Goal: Use online tool/utility: Utilize a website feature to perform a specific function

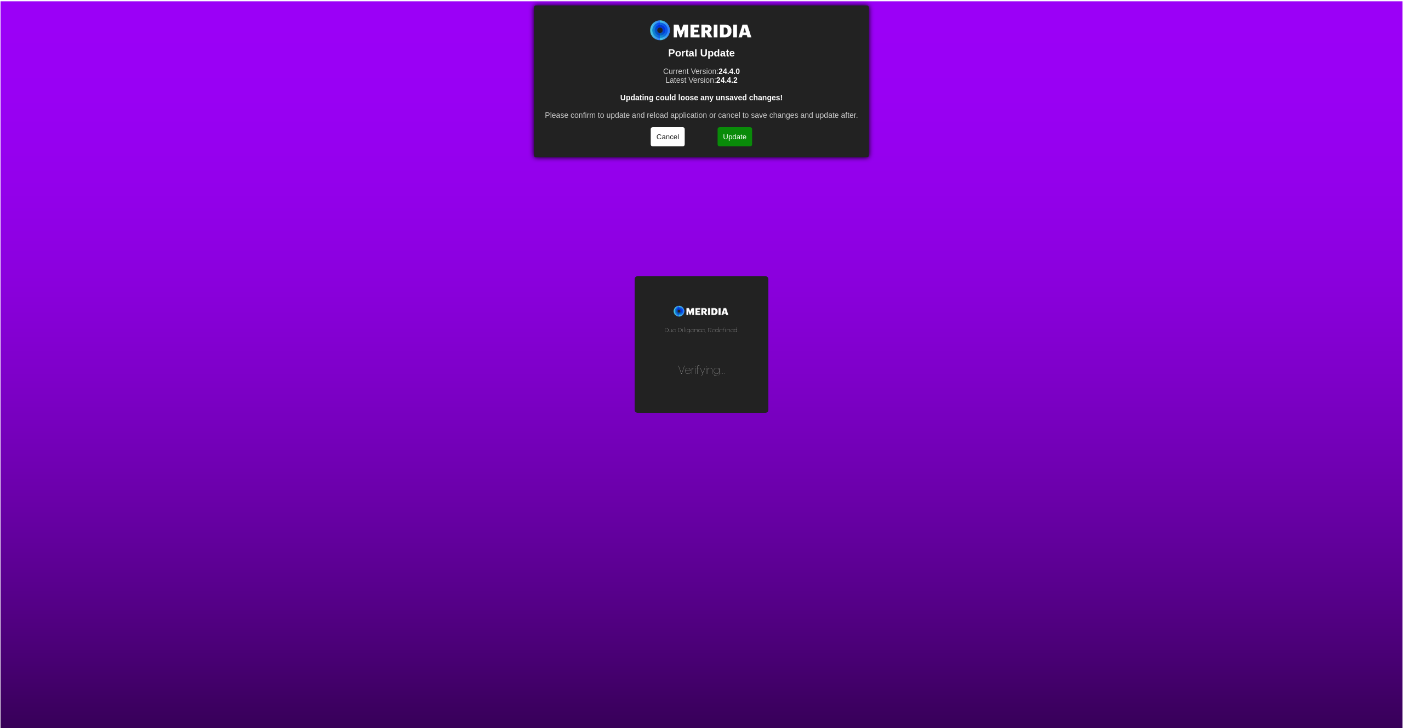
click at [738, 132] on button "Update" at bounding box center [734, 136] width 35 height 19
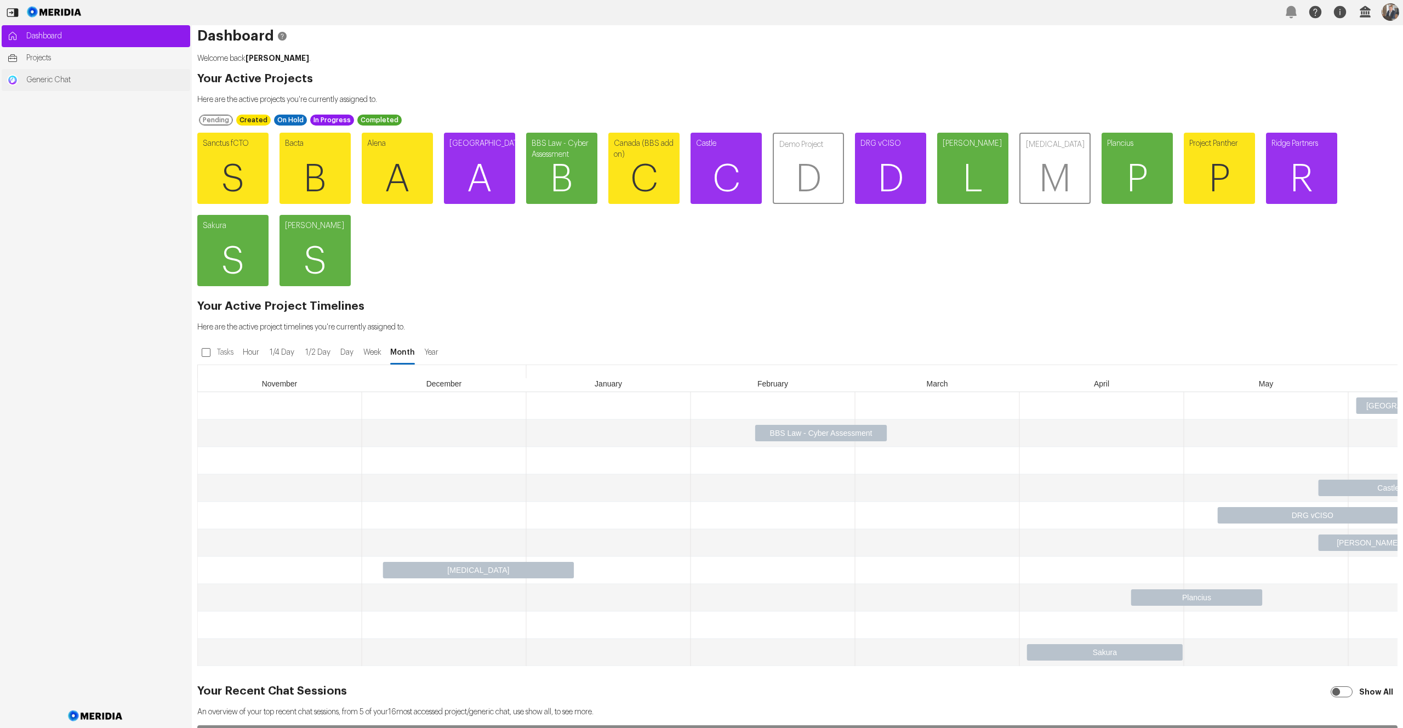
click at [60, 83] on span "Generic Chat" at bounding box center [105, 80] width 158 height 11
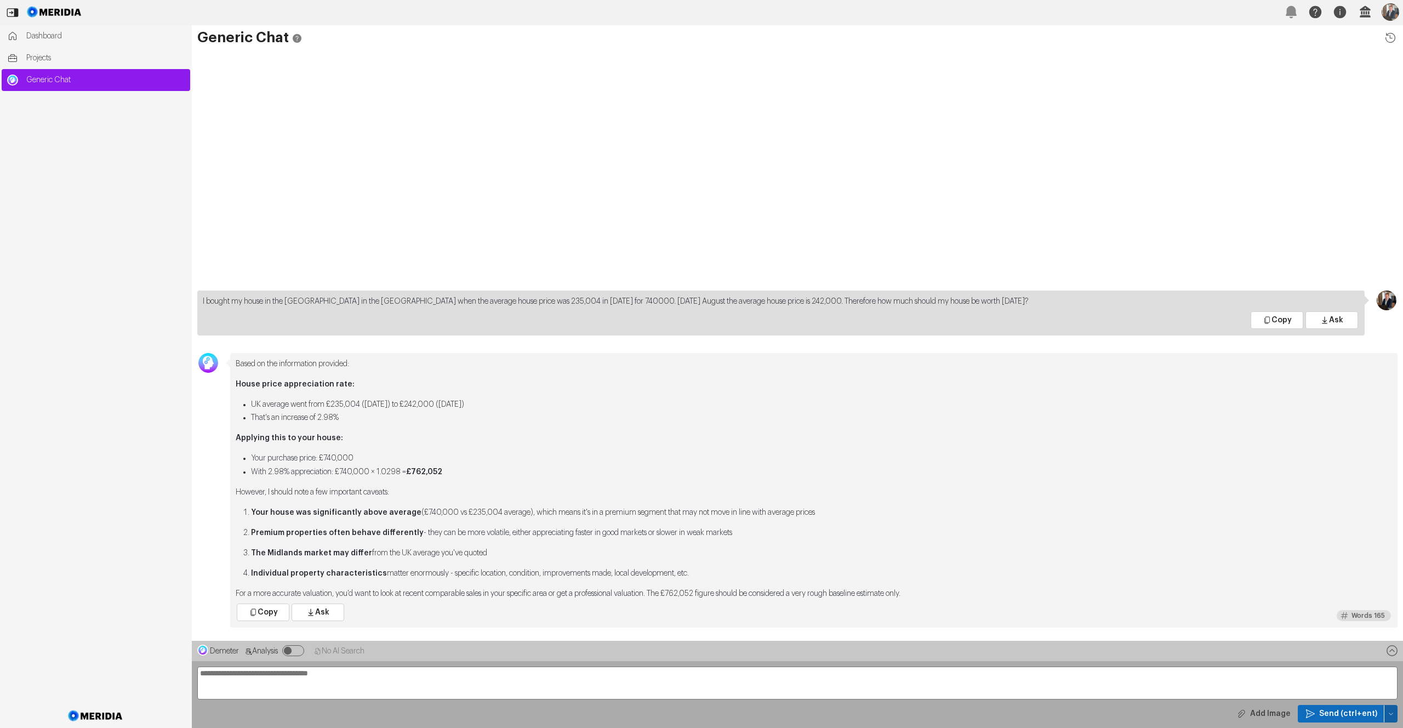
click at [1394, 713] on button "button" at bounding box center [1390, 714] width 13 height 18
drag, startPoint x: 1335, startPoint y: 639, endPoint x: 1360, endPoint y: 646, distance: 25.4
click at [1335, 639] on span "Clear Chat Sesssion" at bounding box center [1345, 637] width 83 height 11
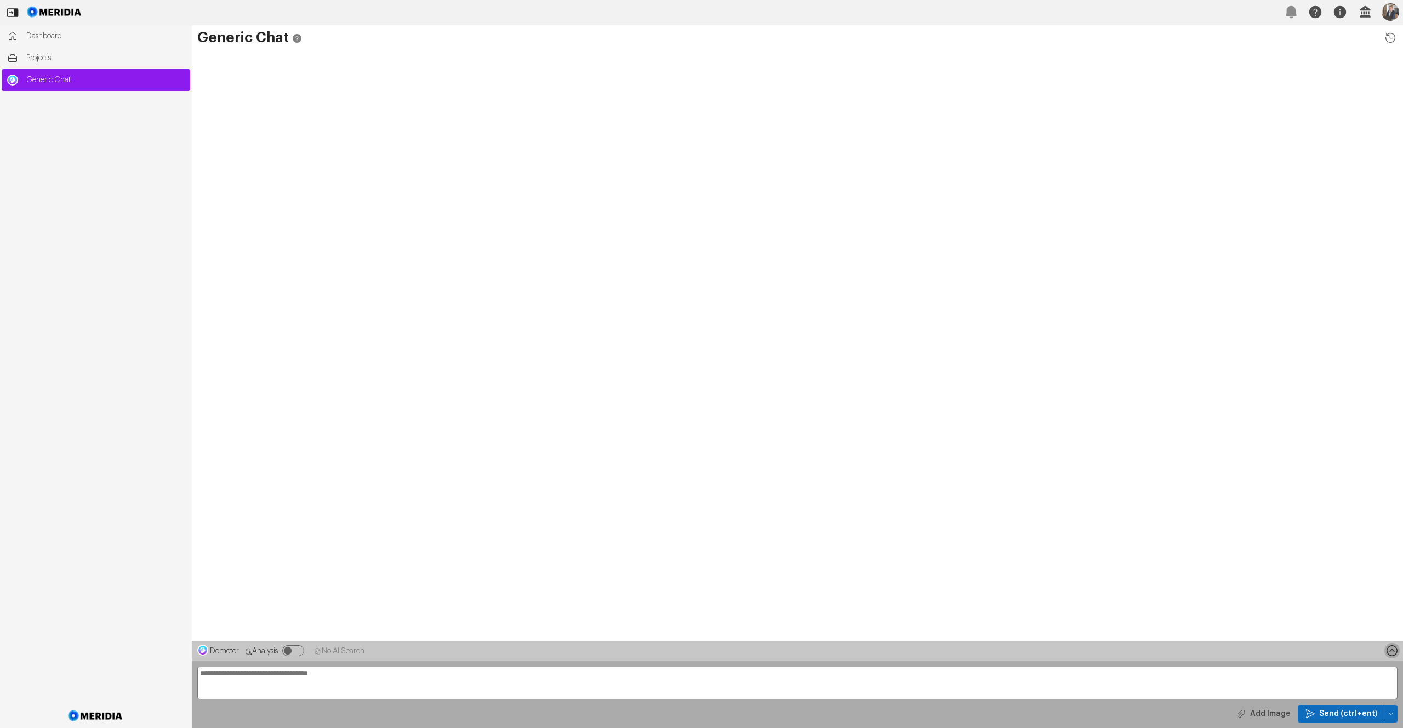
click at [1389, 652] on icon at bounding box center [1391, 650] width 15 height 15
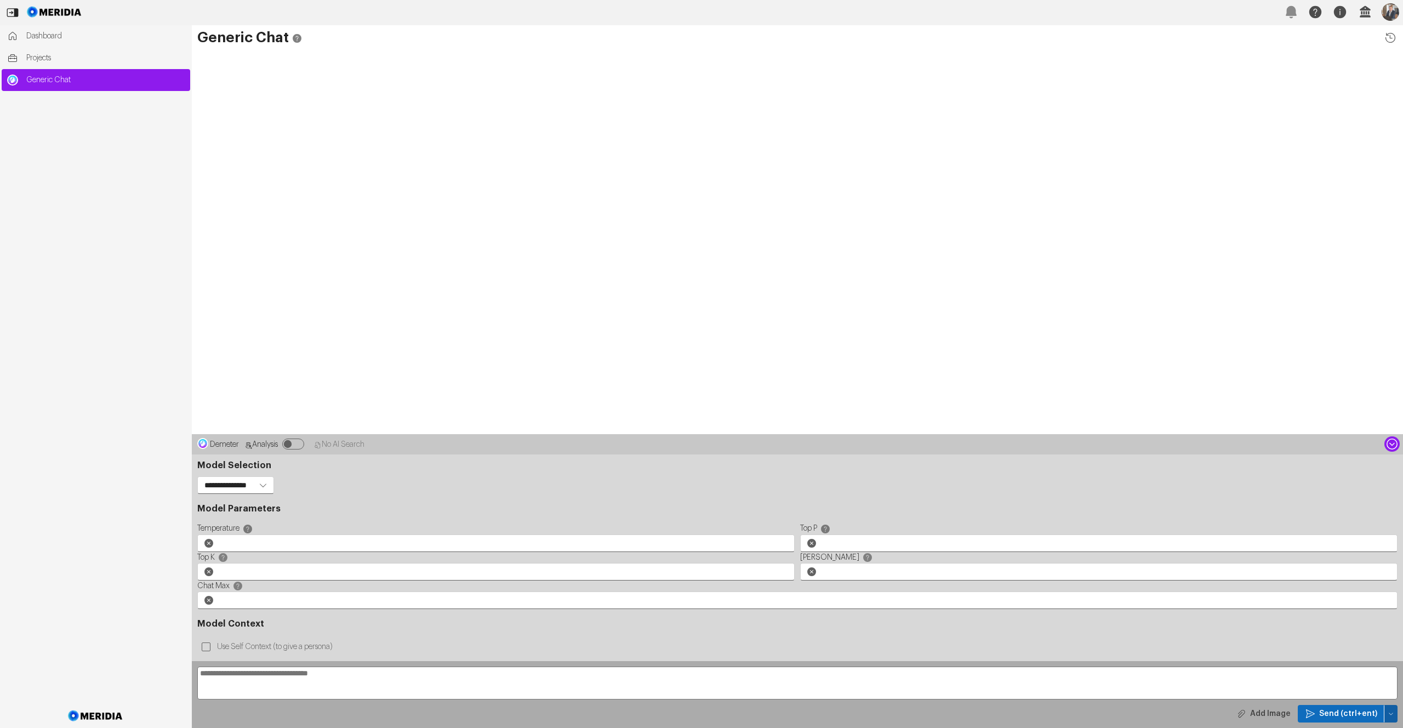
click at [1394, 714] on button "button" at bounding box center [1390, 714] width 13 height 18
click at [1339, 695] on span "Temp Prompt Document + 0" at bounding box center [1345, 693] width 83 height 11
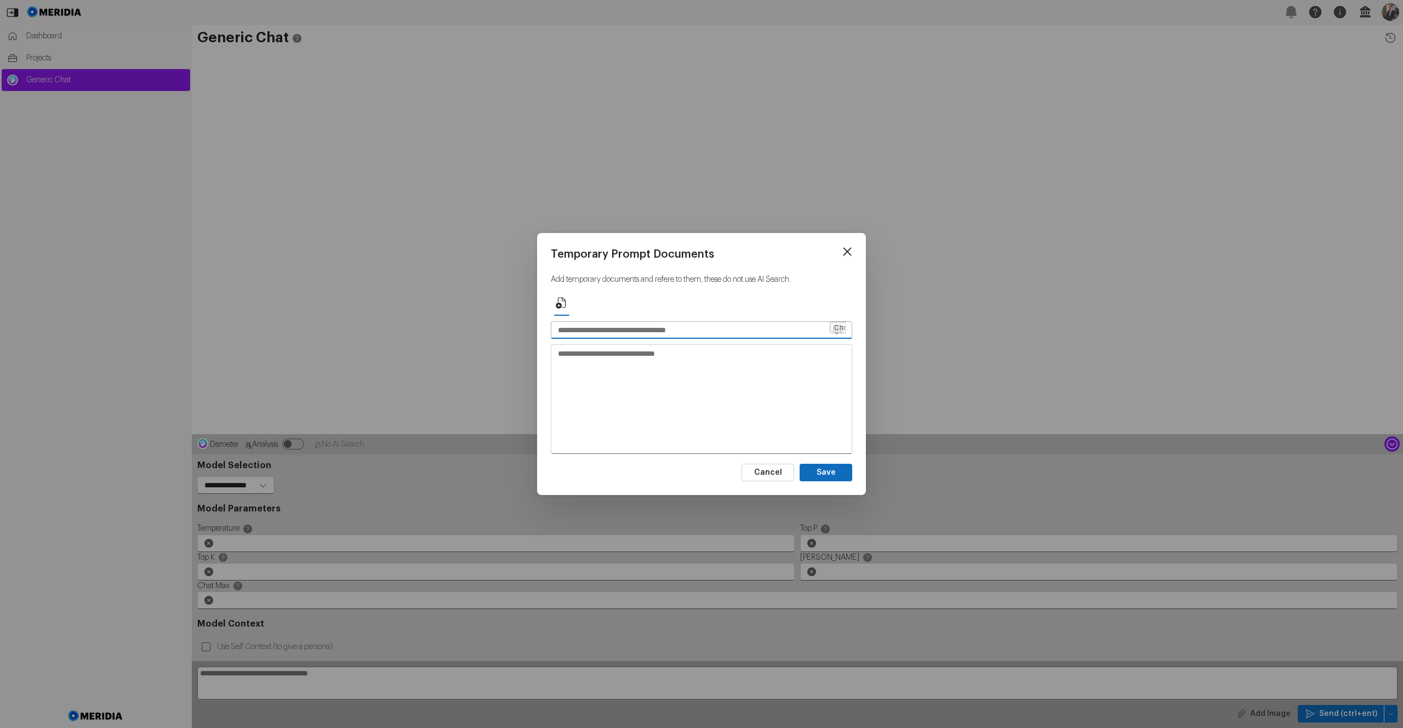
click at [837, 329] on input "file" at bounding box center [838, 330] width 16 height 16
type input "**********"
type textarea "**********"
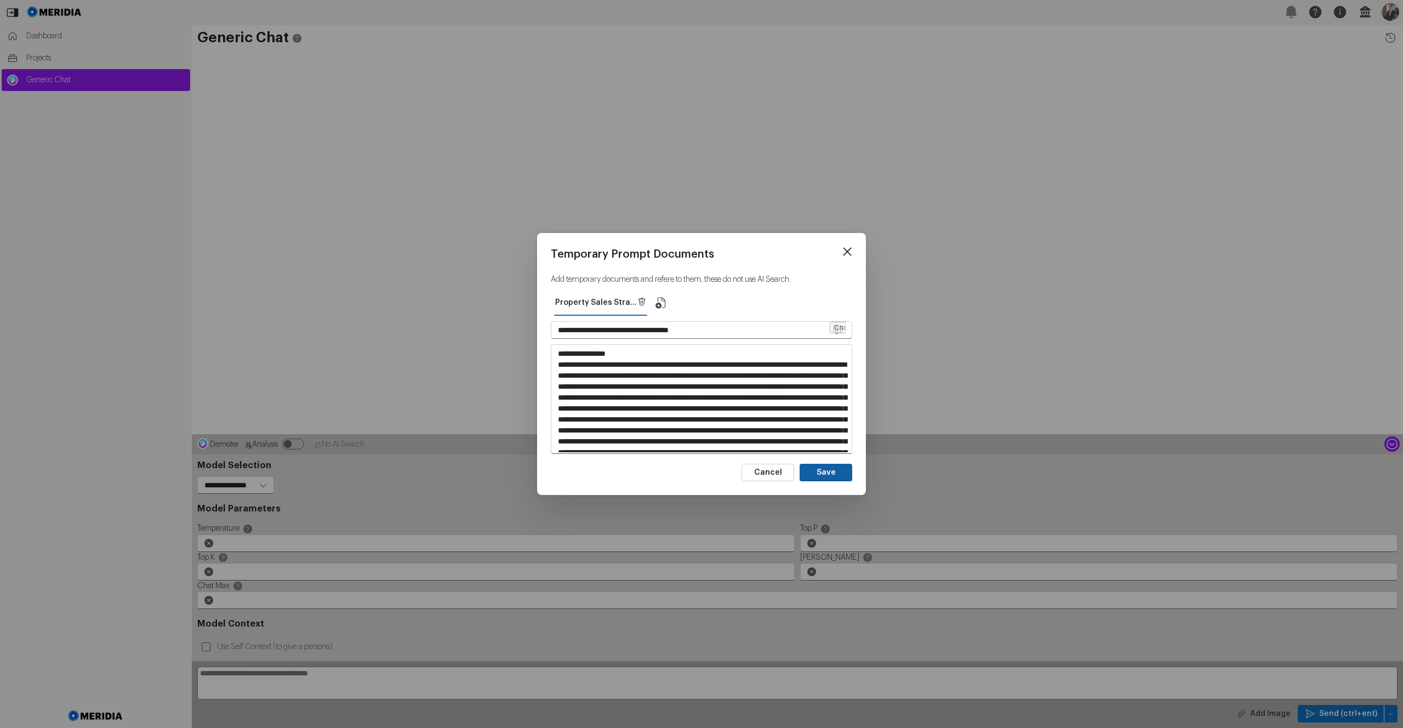
click at [836, 470] on button "Save" at bounding box center [826, 473] width 53 height 18
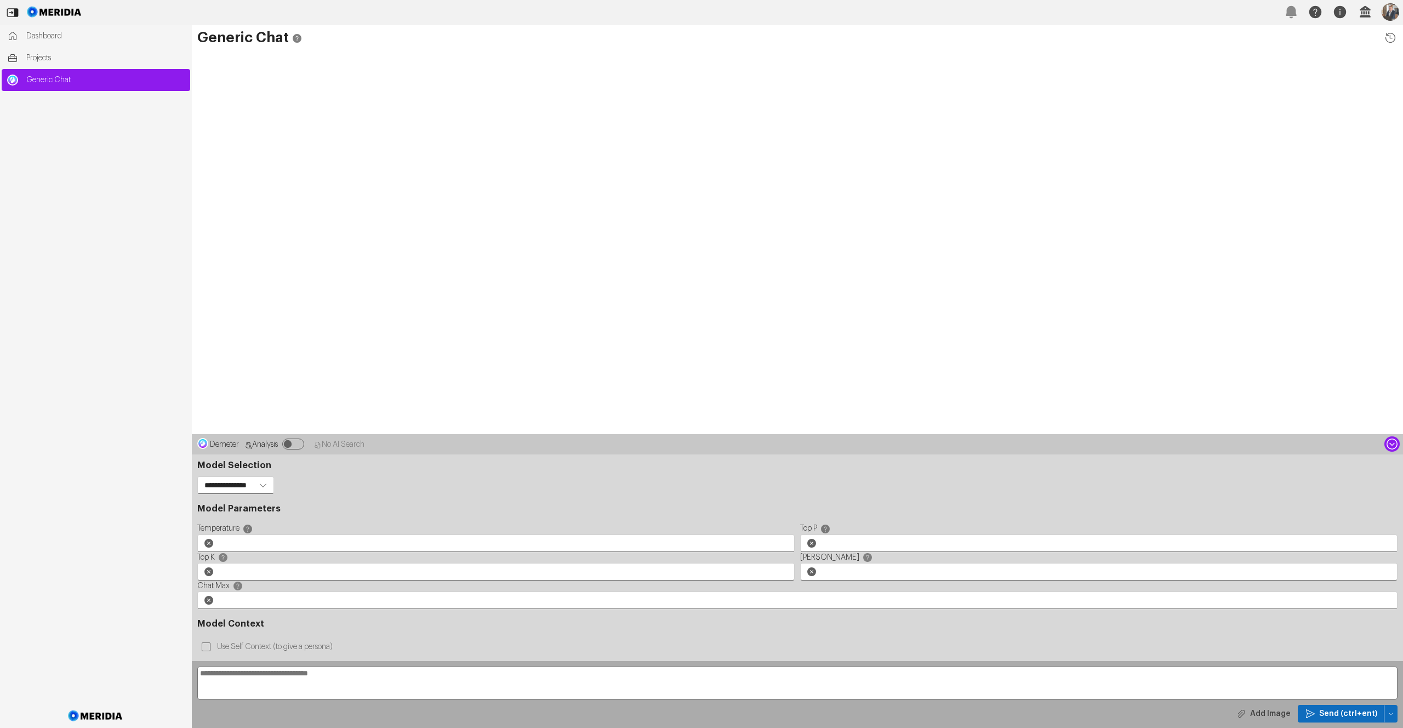
click at [310, 683] on textarea at bounding box center [797, 682] width 1200 height 33
type textarea "**********"
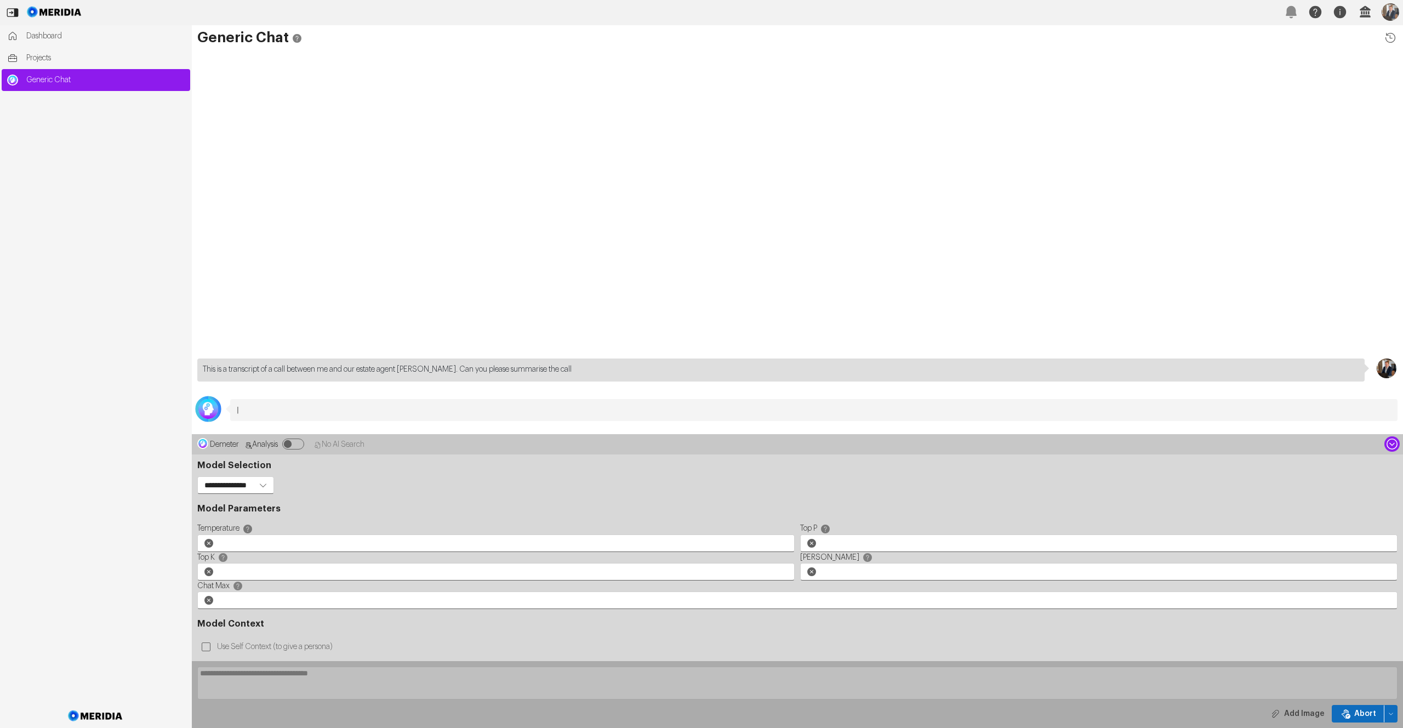
click at [1392, 443] on icon at bounding box center [1391, 443] width 11 height 11
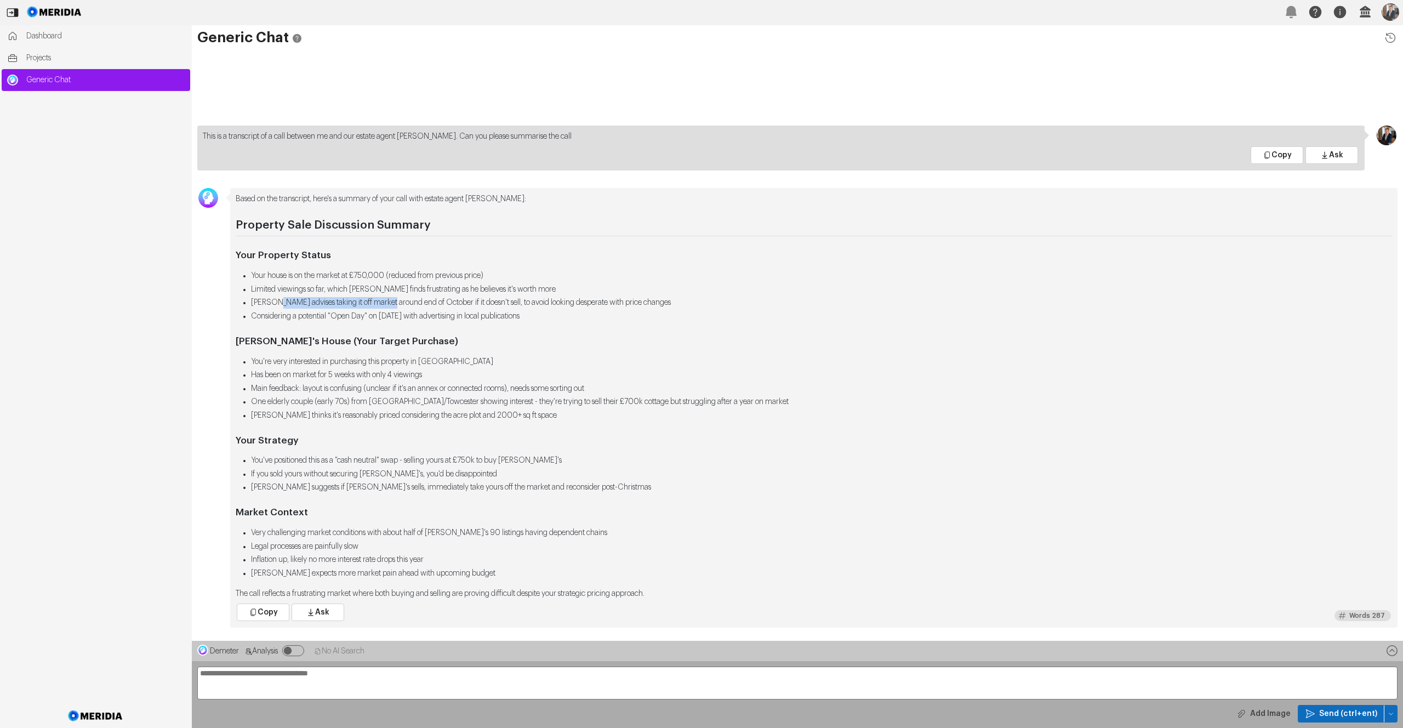
drag, startPoint x: 322, startPoint y: 302, endPoint x: 400, endPoint y: 302, distance: 78.4
click at [400, 302] on li "Tom advises taking it off market around end of October if it doesn't sell, to a…" at bounding box center [821, 303] width 1141 height 12
drag, startPoint x: 400, startPoint y: 302, endPoint x: 393, endPoint y: 319, distance: 17.7
click at [400, 303] on li "Tom advises taking it off market around end of October if it doesn't sell, to a…" at bounding box center [821, 303] width 1141 height 12
drag, startPoint x: 254, startPoint y: 359, endPoint x: 307, endPoint y: 372, distance: 54.6
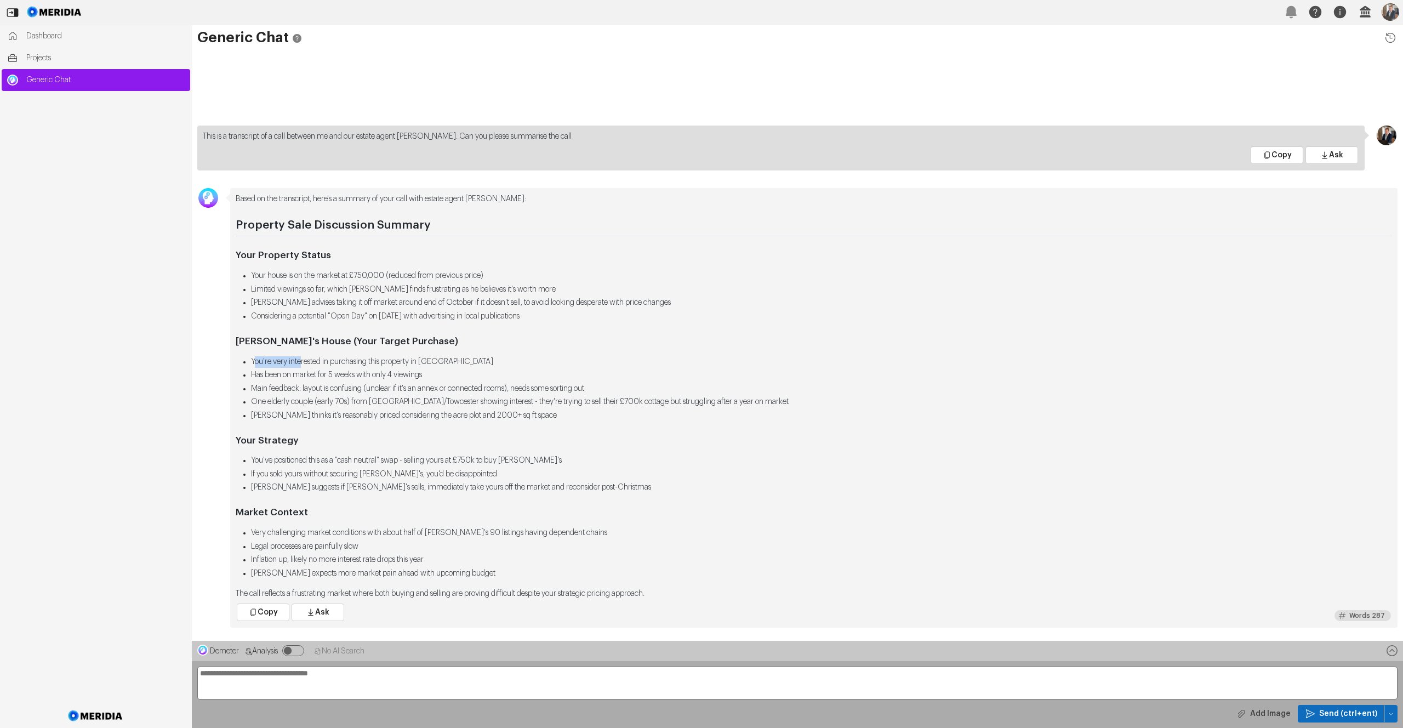
click at [304, 362] on li "You're very interested in purchasing this property in Costock" at bounding box center [821, 362] width 1141 height 12
drag, startPoint x: 277, startPoint y: 376, endPoint x: 330, endPoint y: 375, distance: 53.2
click at [330, 375] on li "Has been on market for 5 weeks with only 4 viewings" at bounding box center [821, 375] width 1141 height 12
drag, startPoint x: 270, startPoint y: 392, endPoint x: 372, endPoint y: 393, distance: 101.9
click at [373, 391] on li "Main feedback: layout is confusing (unclear if it's an annex or connected rooms…" at bounding box center [821, 389] width 1141 height 12
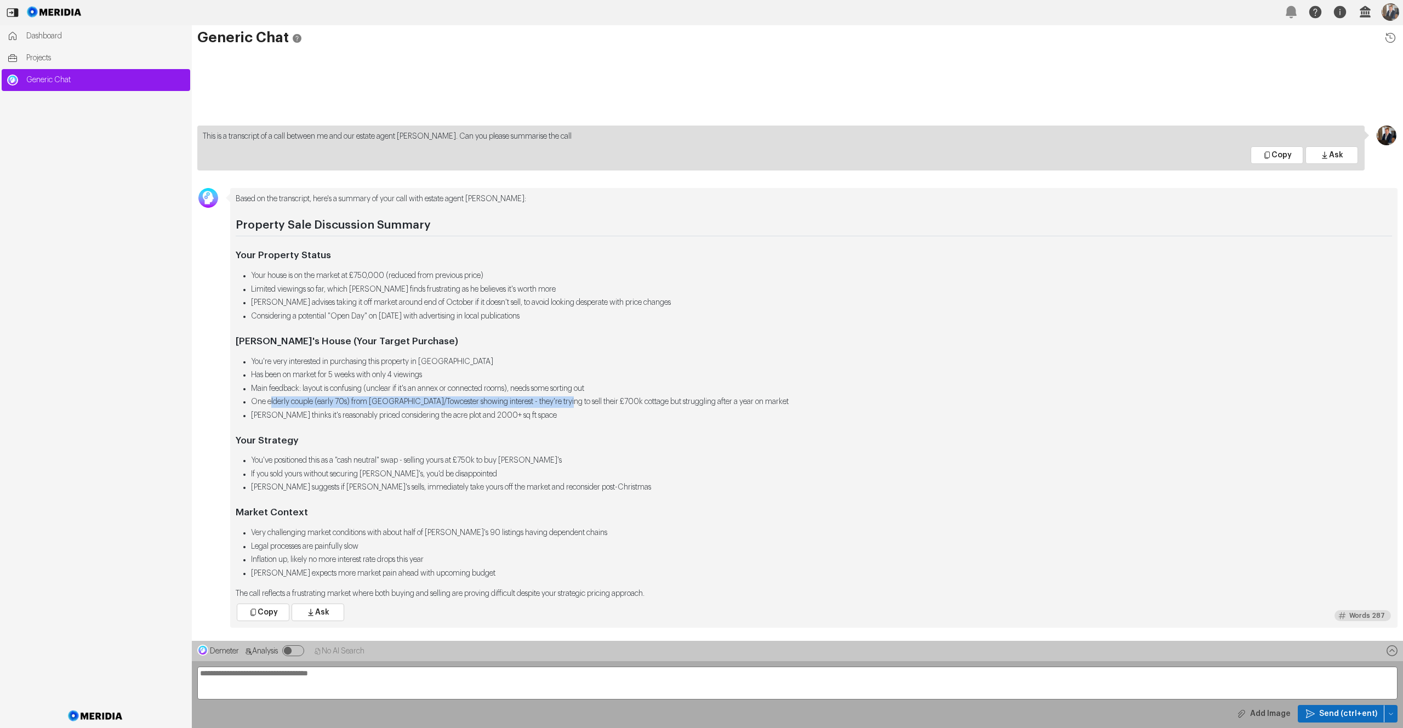
drag, startPoint x: 273, startPoint y: 401, endPoint x: 575, endPoint y: 402, distance: 302.5
click at [576, 401] on li "One elderly couple (early 70s) from Shawsley/Towcester showing interest - they'…" at bounding box center [821, 402] width 1141 height 12
click at [561, 409] on ul "You're very interested in purchasing this property in Costock Has been on marke…" at bounding box center [814, 388] width 1156 height 65
drag, startPoint x: 285, startPoint y: 418, endPoint x: 468, endPoint y: 418, distance: 182.5
click at [468, 418] on li "Tom thinks it's reasonably priced considering the acre plot and 2000+ sq ft spa…" at bounding box center [821, 416] width 1141 height 12
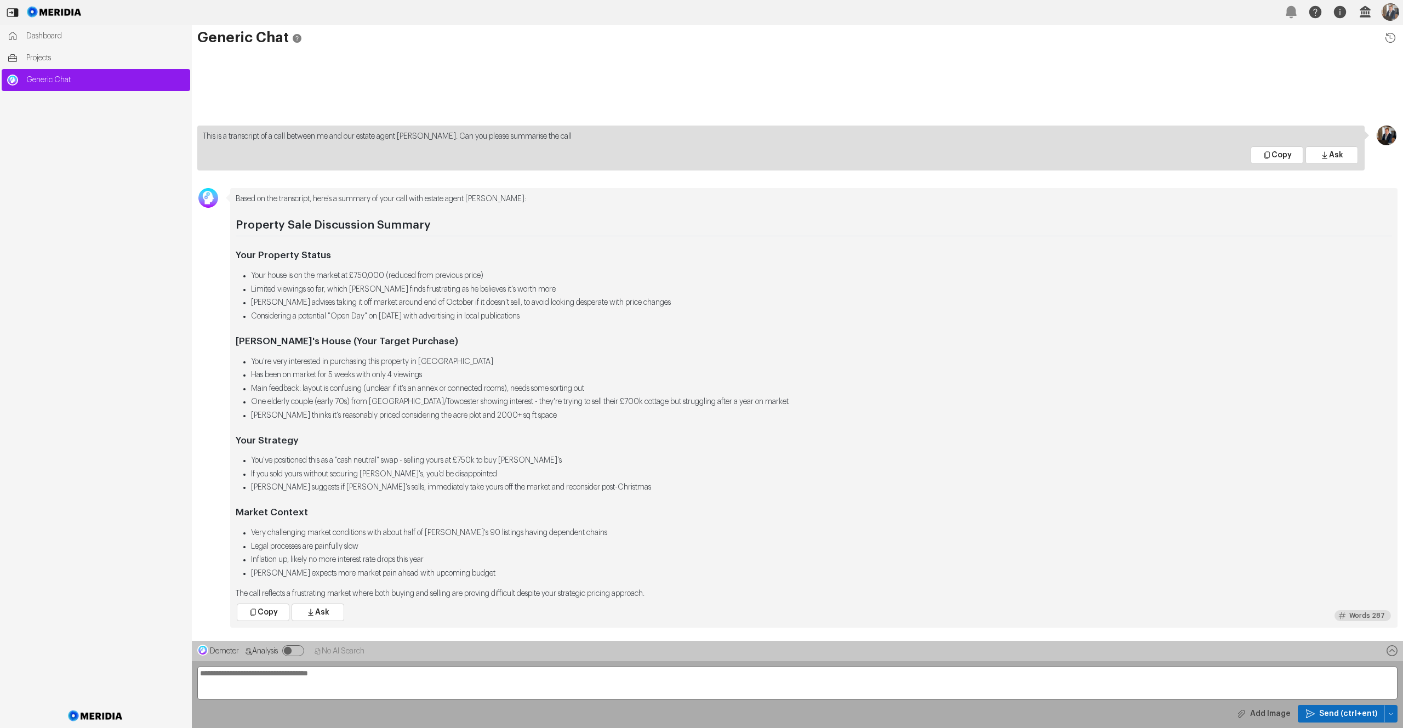
click at [456, 453] on div "Based on the transcript, here's a summary of your call with estate agent Tom: P…" at bounding box center [814, 396] width 1156 height 406
drag, startPoint x: 306, startPoint y: 461, endPoint x: 410, endPoint y: 465, distance: 104.8
click at [410, 460] on li "You've positioned this as a "cash neutral" swap - selling yours at £750k to buy…" at bounding box center [821, 461] width 1141 height 12
drag, startPoint x: 341, startPoint y: 477, endPoint x: 367, endPoint y: 477, distance: 25.8
click at [367, 477] on li "If you sold yours without securing Ina Margaret's, you'd be disappointed" at bounding box center [821, 475] width 1141 height 12
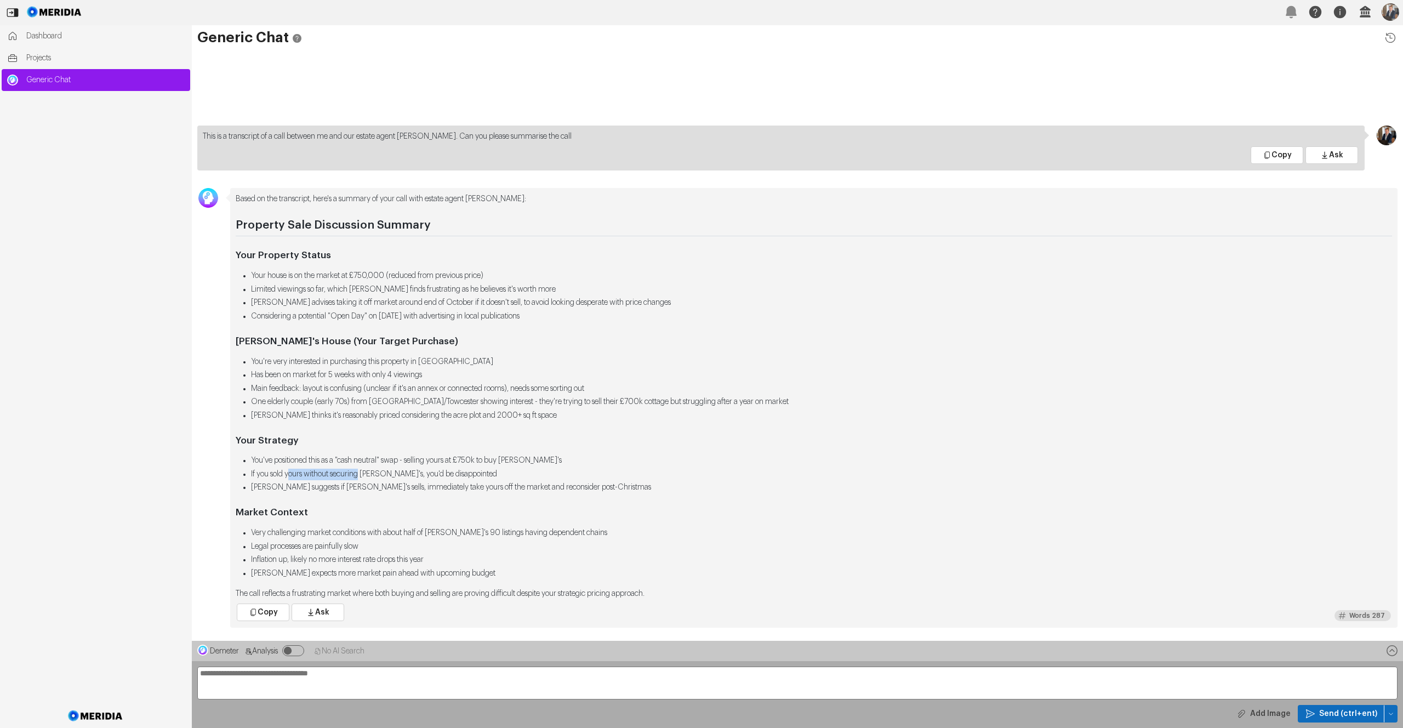
click at [367, 477] on li "If you sold yours without securing Ina Margaret's, you'd be disappointed" at bounding box center [821, 475] width 1141 height 12
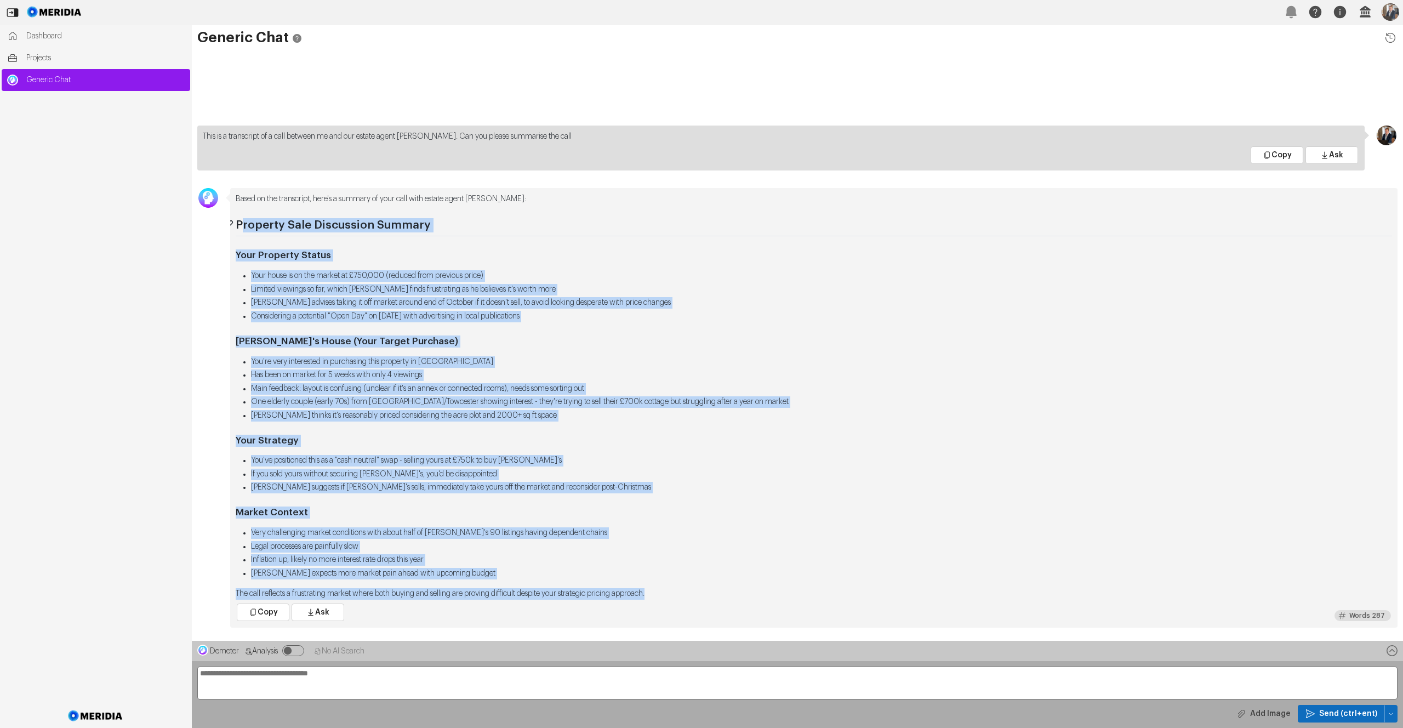
drag, startPoint x: 678, startPoint y: 589, endPoint x: 241, endPoint y: 230, distance: 566.2
click at [241, 230] on div "Based on the transcript, here's a summary of your call with estate agent Tom: P…" at bounding box center [814, 396] width 1156 height 406
copy div "Property Sale Discussion Summary Your Property Status Your house is on the mark…"
click at [866, 360] on li "You're very interested in purchasing this property in Costock" at bounding box center [821, 362] width 1141 height 12
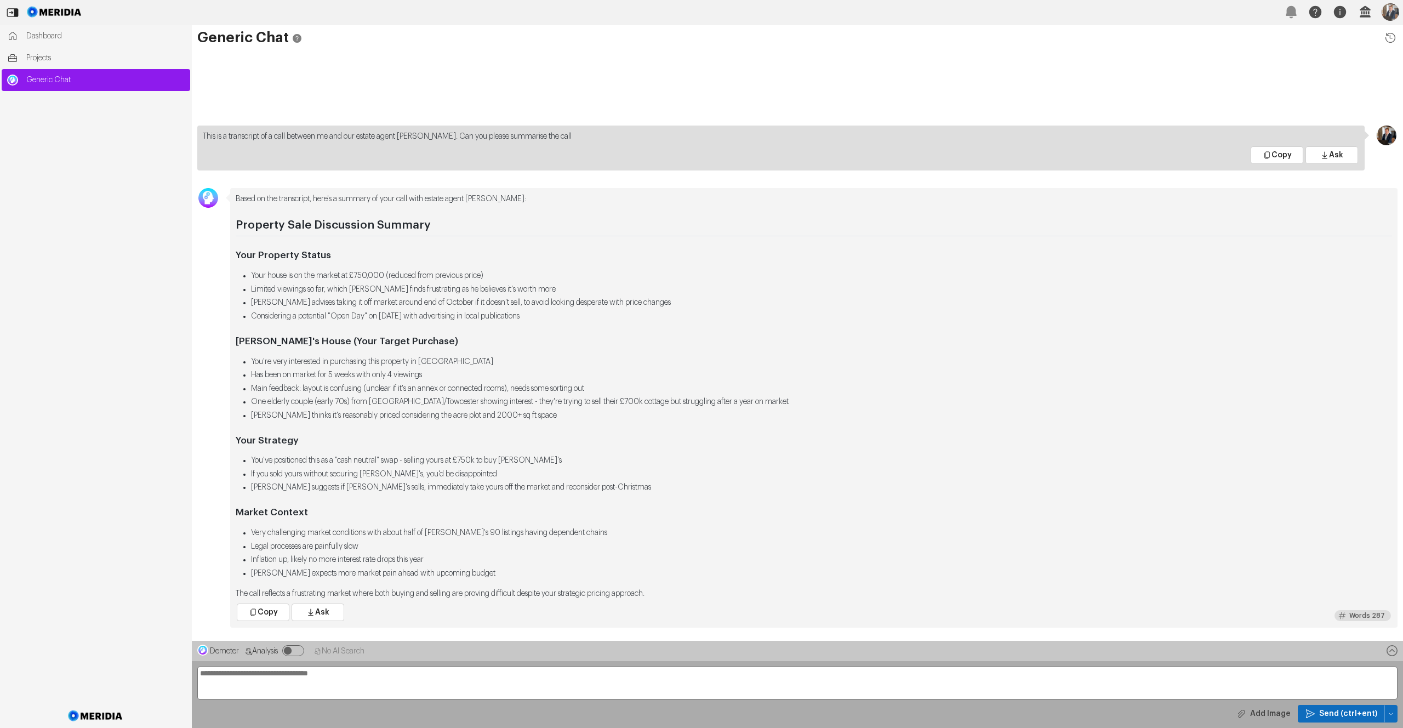
click at [353, 673] on textarea "**********" at bounding box center [797, 682] width 1200 height 33
type textarea "**********"
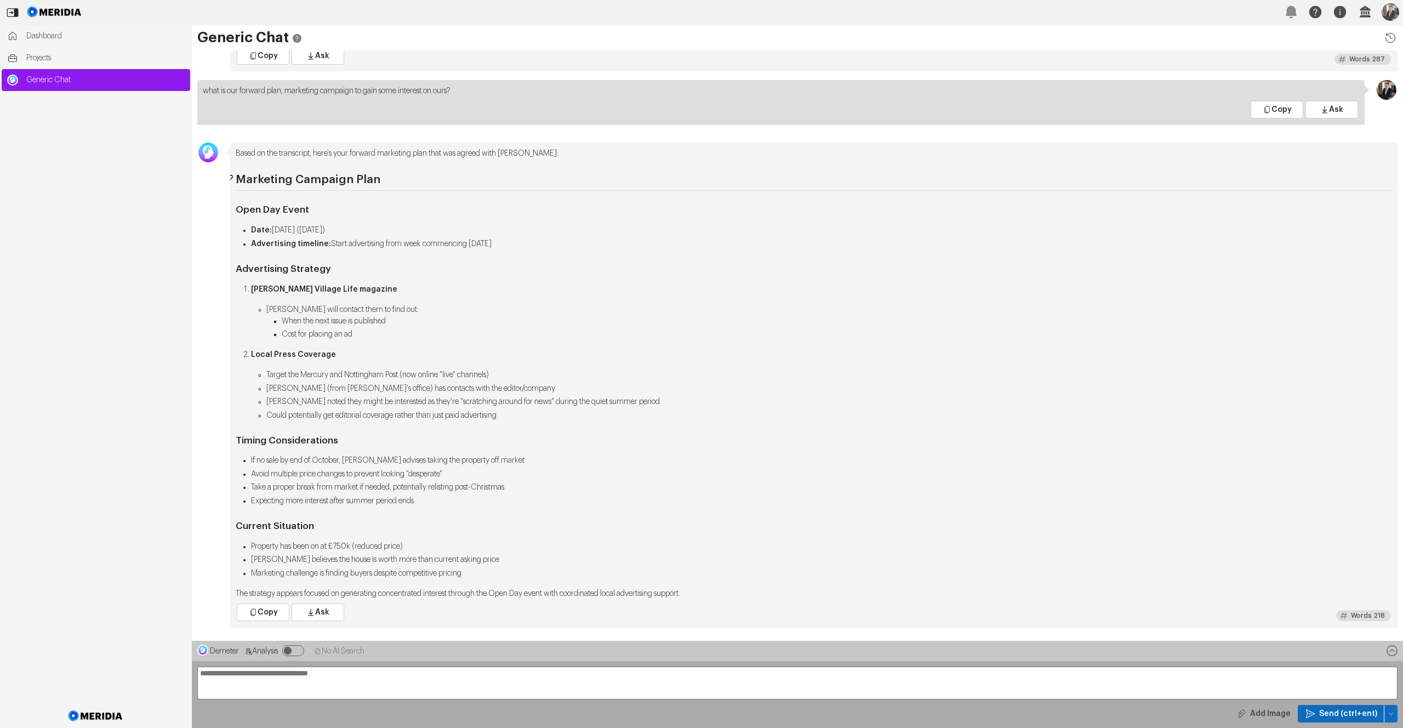
click at [459, 191] on h2 "Marketing Campaign Plan" at bounding box center [814, 182] width 1156 height 19
